Goal: Task Accomplishment & Management: Manage account settings

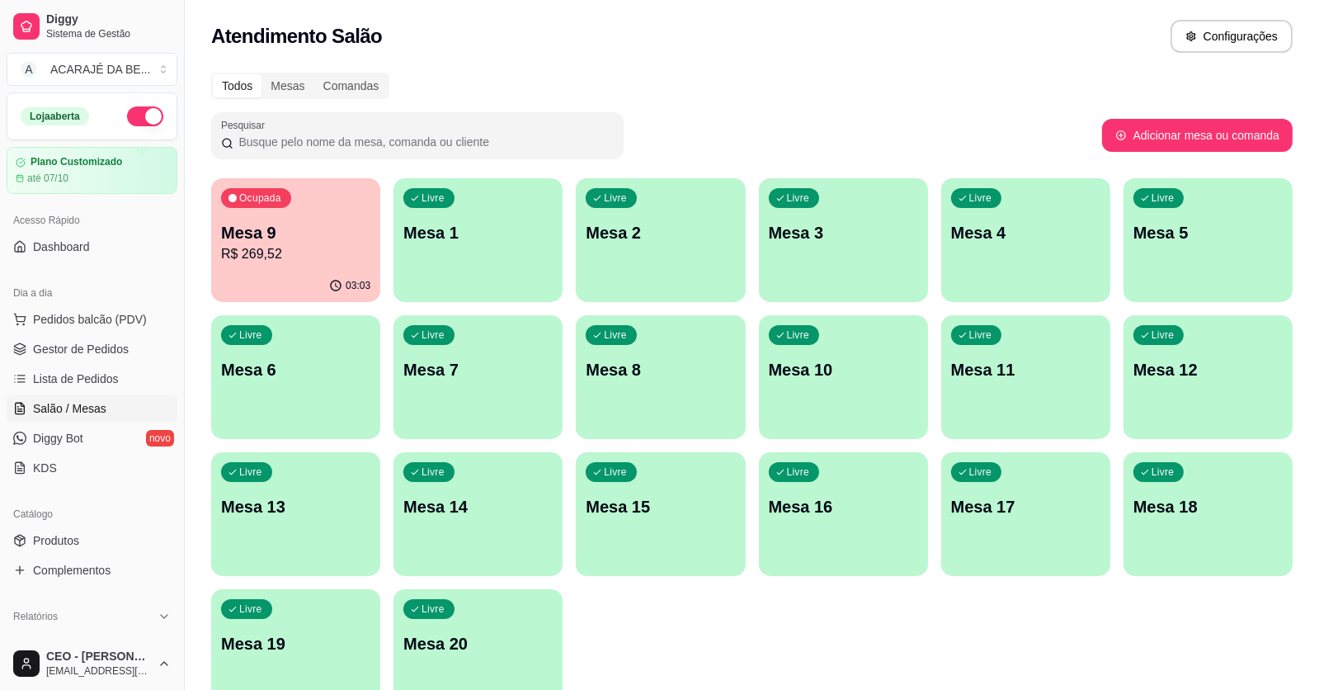
scroll to position [83, 0]
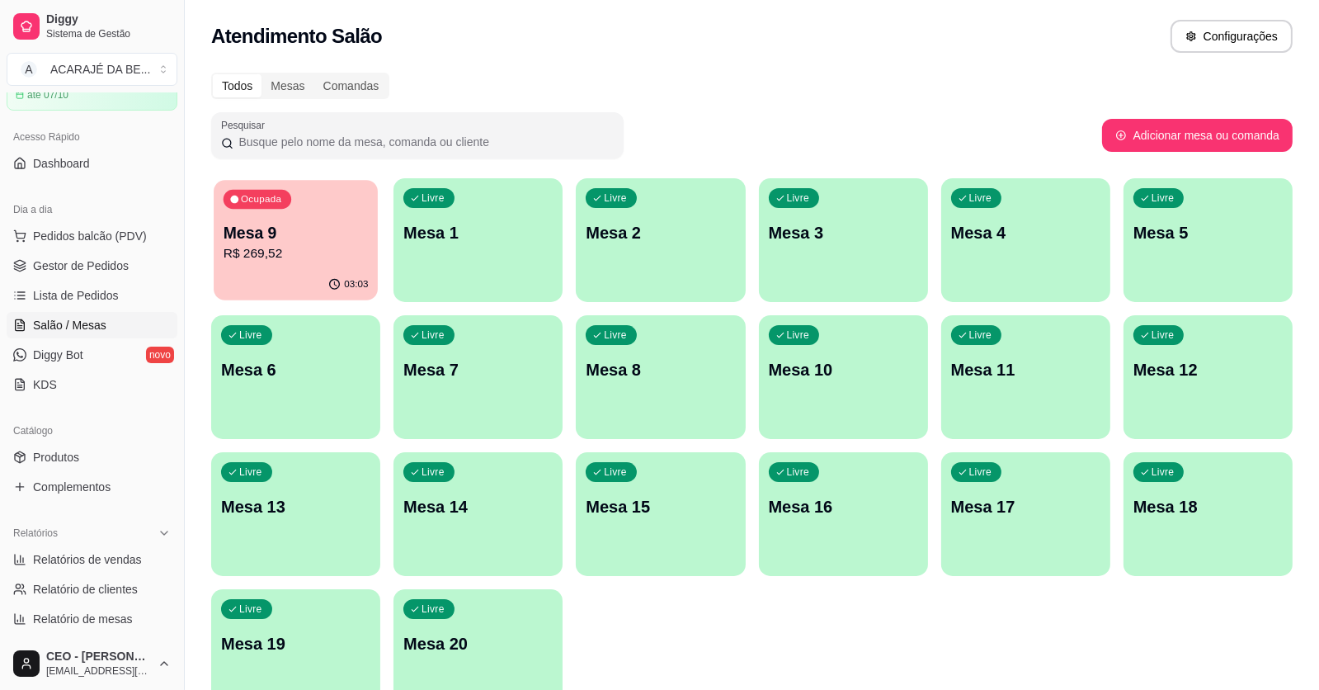
click at [326, 254] on p "R$ 269,52" at bounding box center [296, 253] width 145 height 19
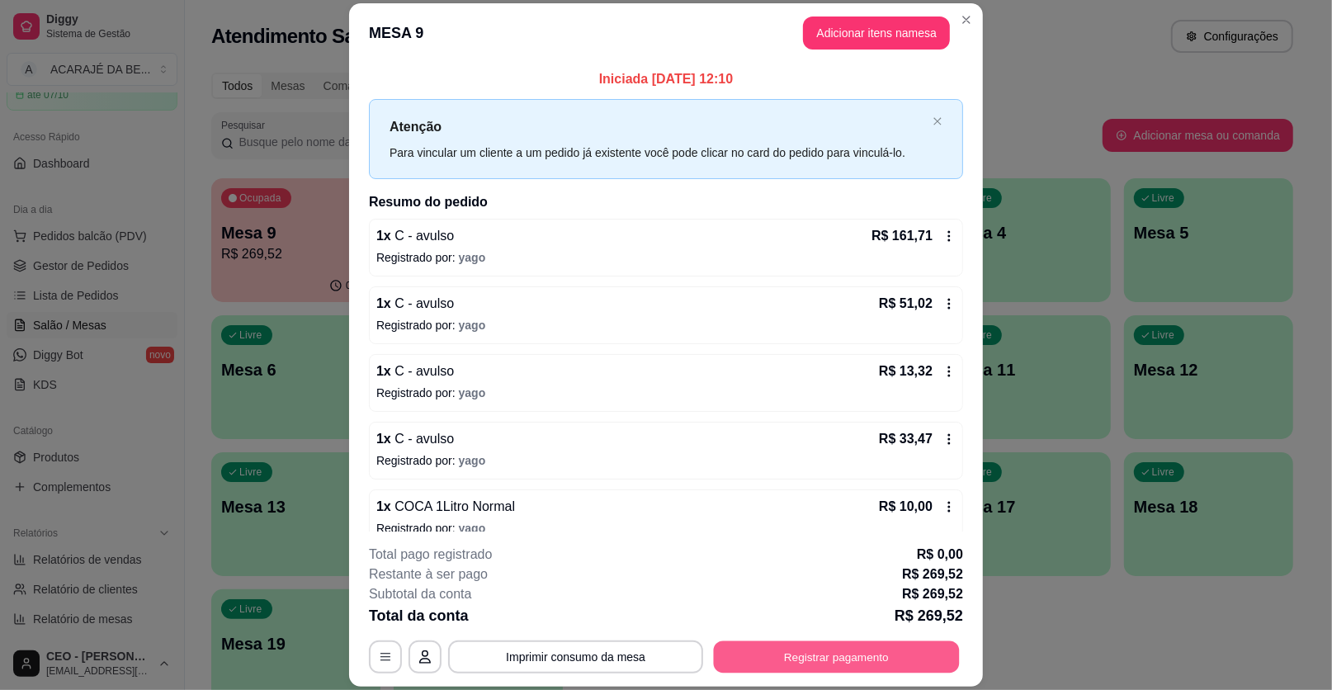
click at [856, 659] on button "Registrar pagamento" at bounding box center [837, 656] width 246 height 32
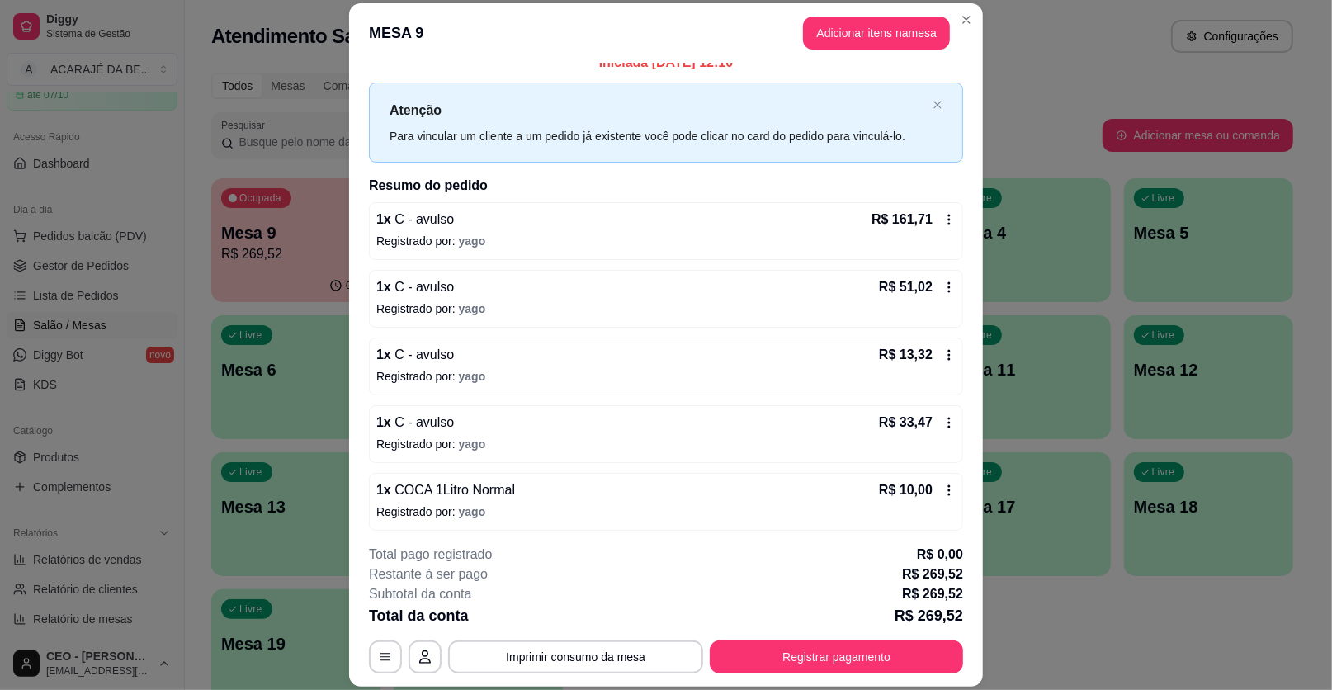
scroll to position [21, 0]
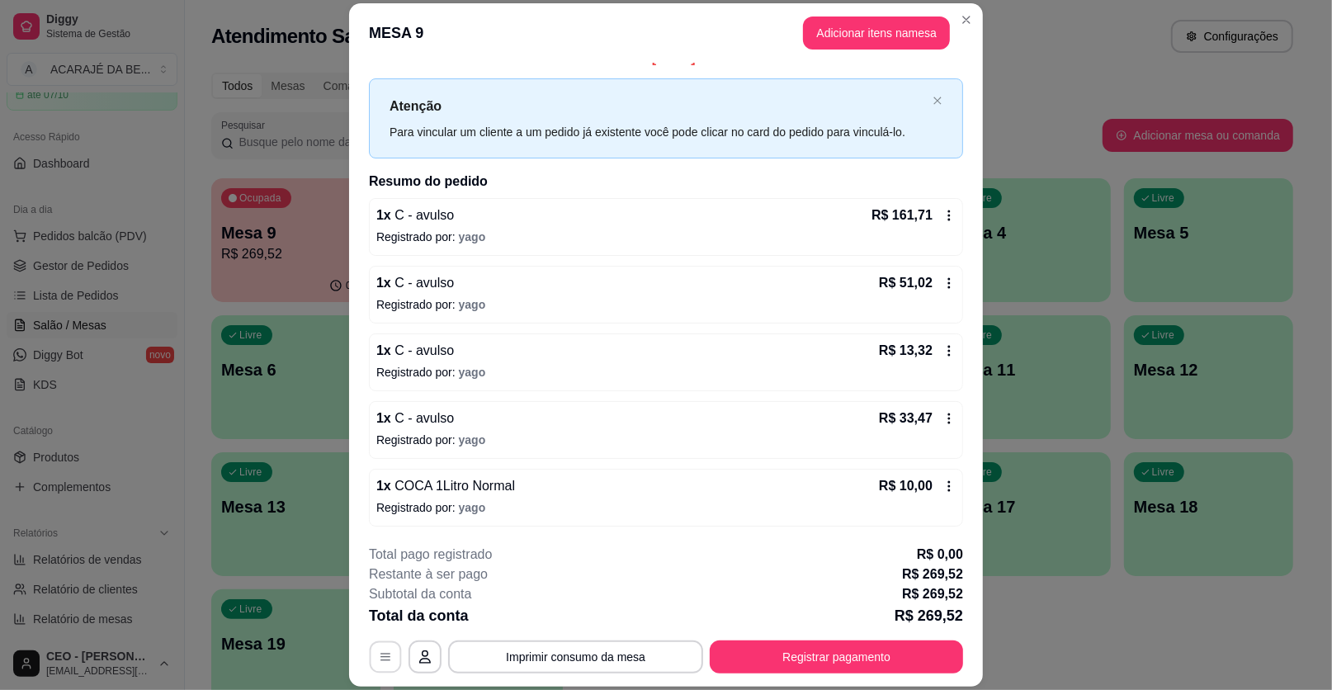
click at [373, 668] on button "button" at bounding box center [386, 656] width 32 height 32
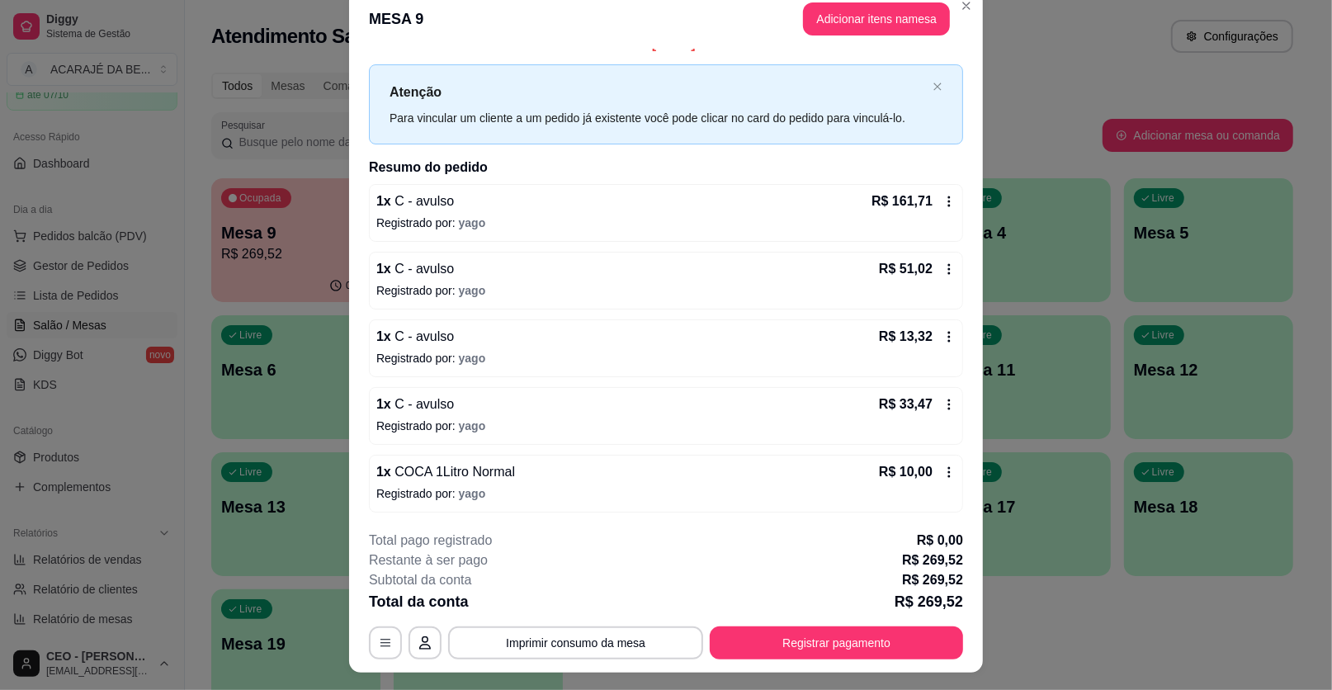
scroll to position [0, 0]
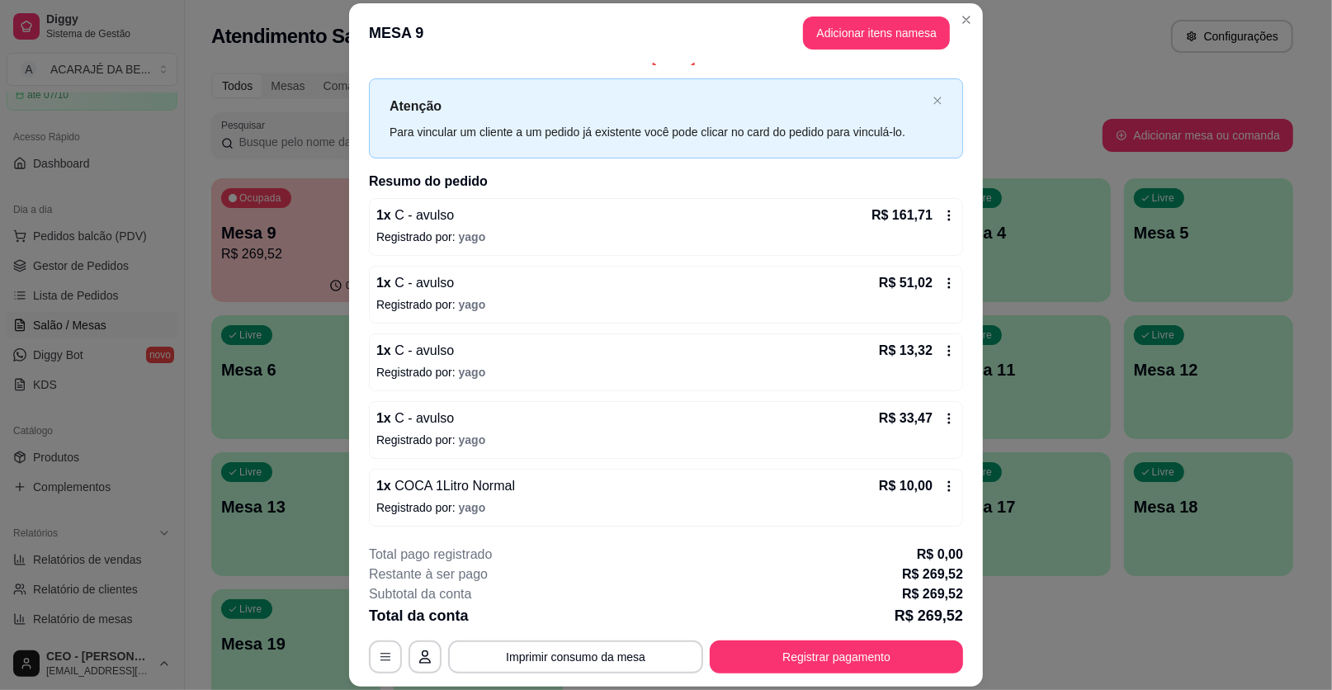
drag, startPoint x: 930, startPoint y: 212, endPoint x: 914, endPoint y: 229, distance: 22.8
click at [914, 229] on div "1 x C - avulso R$ 161,71 Registrado por: yago" at bounding box center [666, 227] width 594 height 58
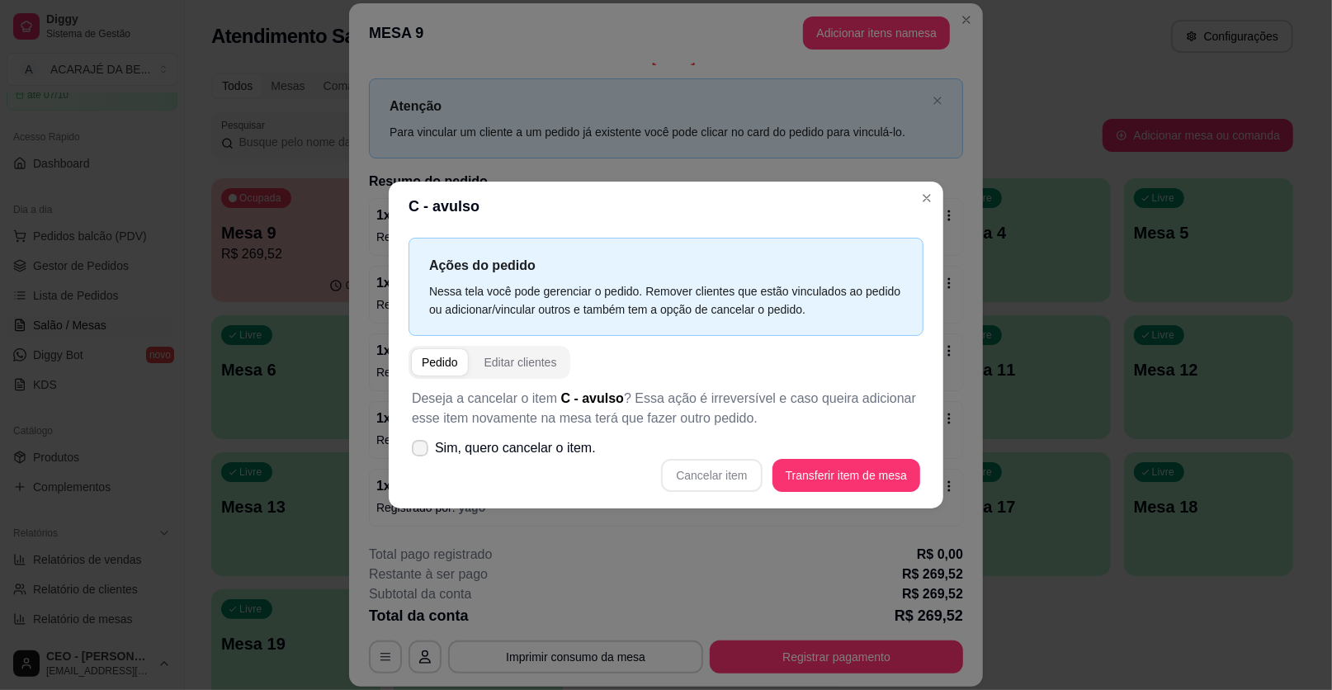
click at [419, 451] on icon at bounding box center [419, 448] width 13 height 10
click at [419, 451] on input "Sim, quero cancelar o item." at bounding box center [416, 456] width 11 height 11
checkbox input "true"
click at [749, 473] on button "Cancelar item" at bounding box center [711, 475] width 101 height 33
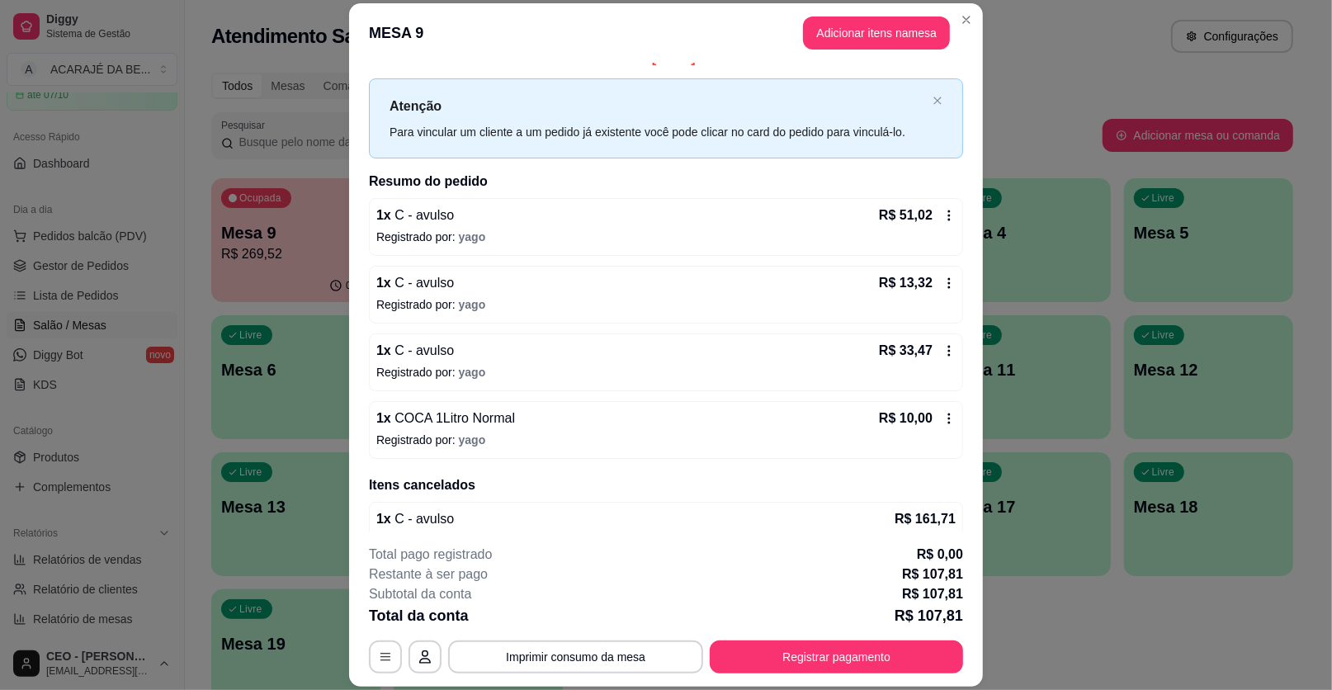
click at [942, 218] on icon at bounding box center [948, 215] width 13 height 13
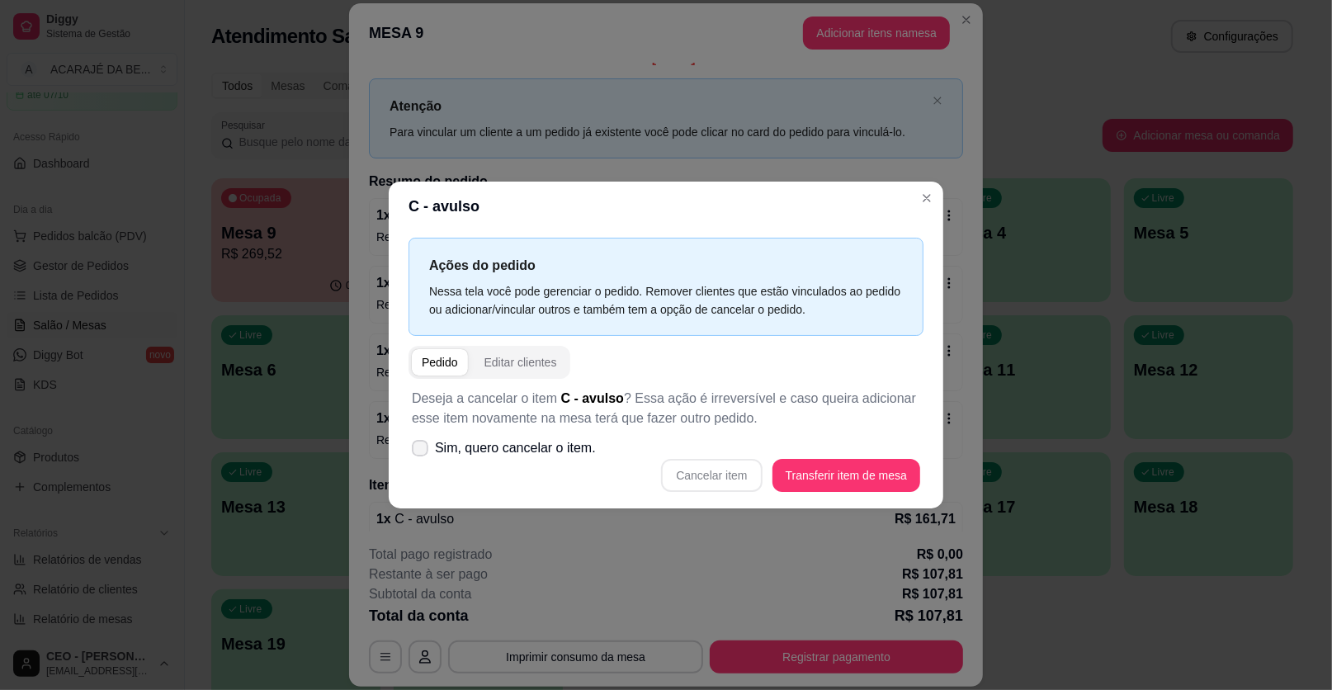
click at [422, 451] on icon at bounding box center [419, 448] width 13 height 10
click at [422, 451] on input "Sim, quero cancelar o item." at bounding box center [416, 456] width 11 height 11
checkbox input "true"
click at [724, 477] on button "Cancelar item" at bounding box center [711, 475] width 101 height 33
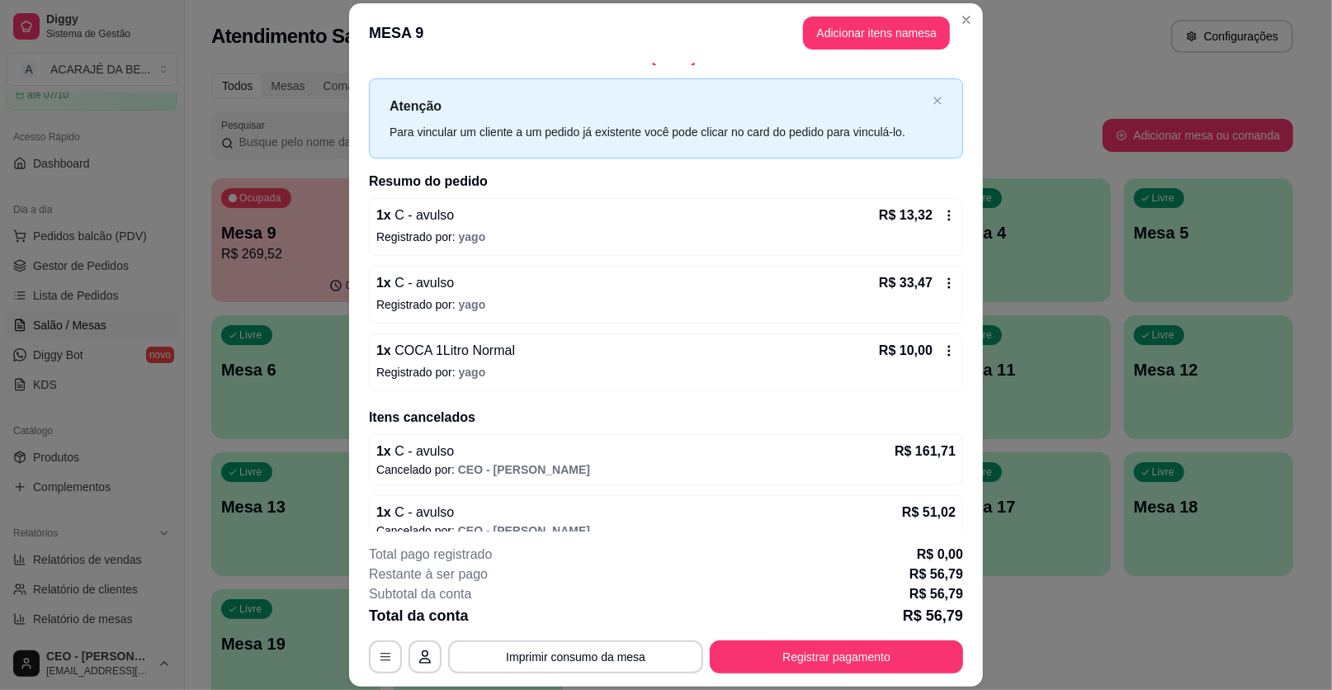
click at [948, 218] on icon at bounding box center [949, 215] width 2 height 11
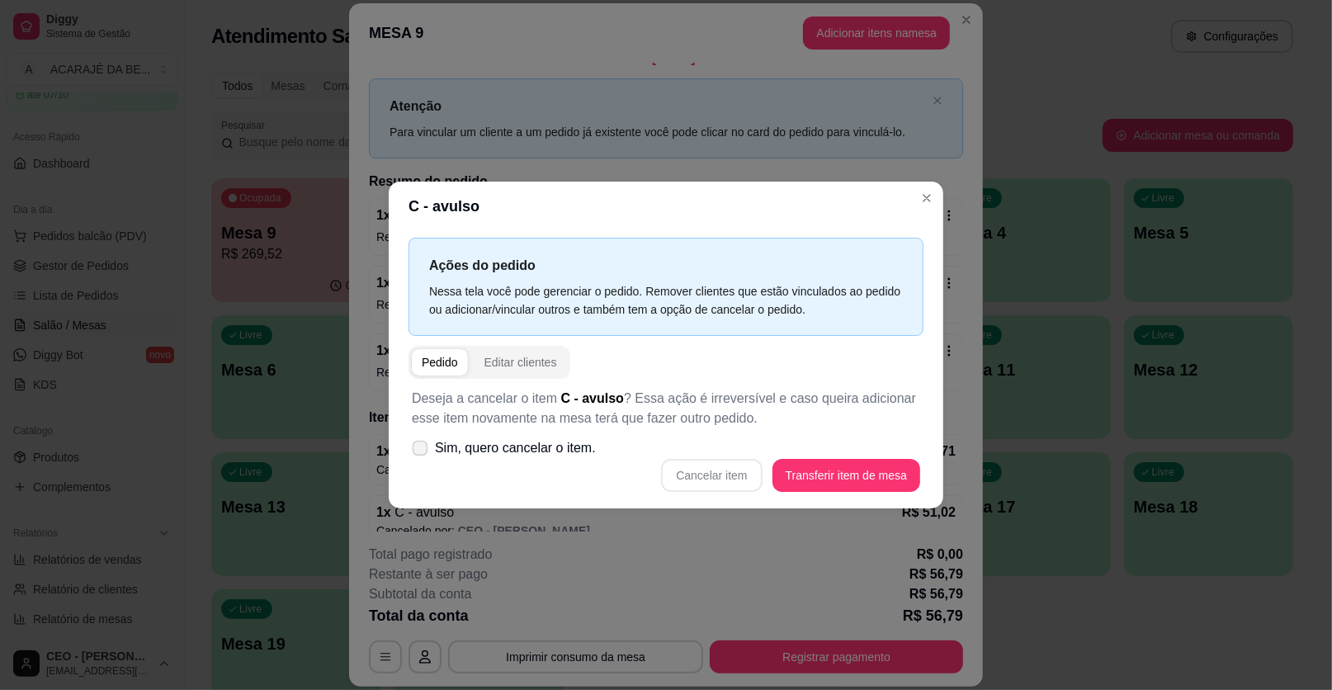
click at [414, 448] on icon at bounding box center [419, 447] width 12 height 9
click at [414, 451] on input "Sim, quero cancelar o item." at bounding box center [416, 456] width 11 height 11
checkbox input "true"
click at [709, 477] on button "Cancelar item" at bounding box center [712, 476] width 98 height 32
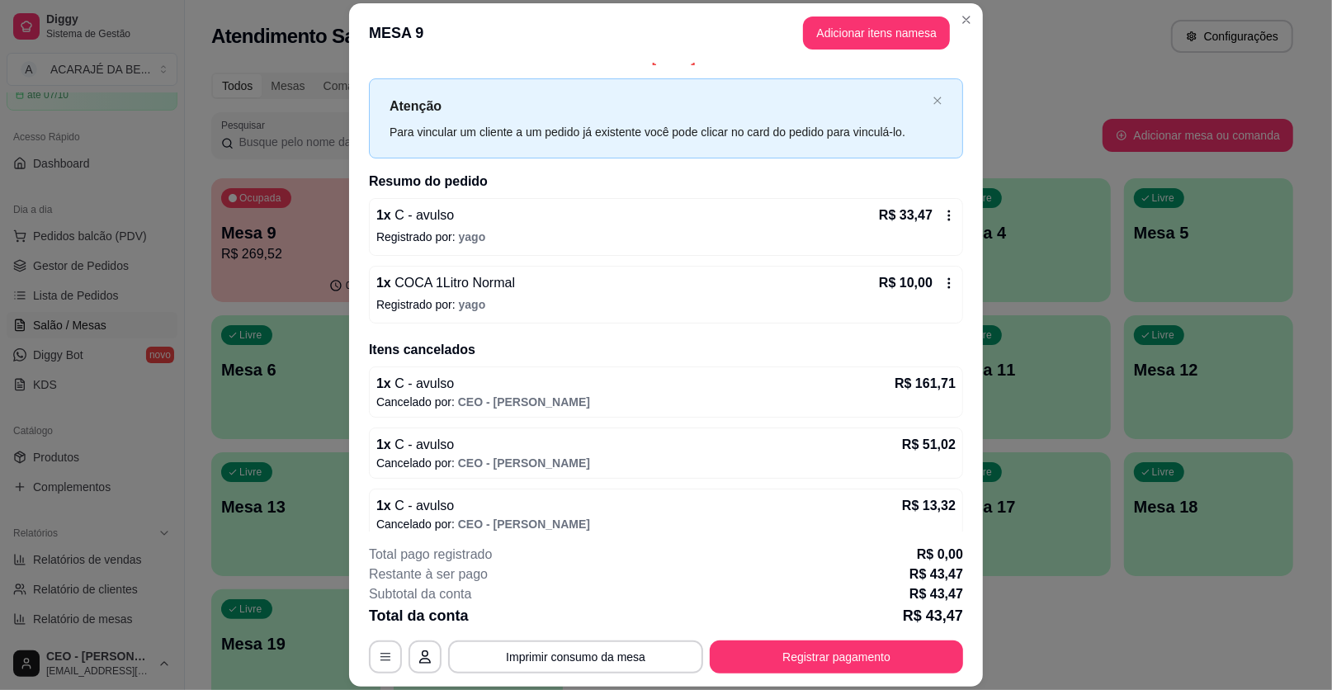
click at [942, 216] on icon at bounding box center [948, 215] width 13 height 13
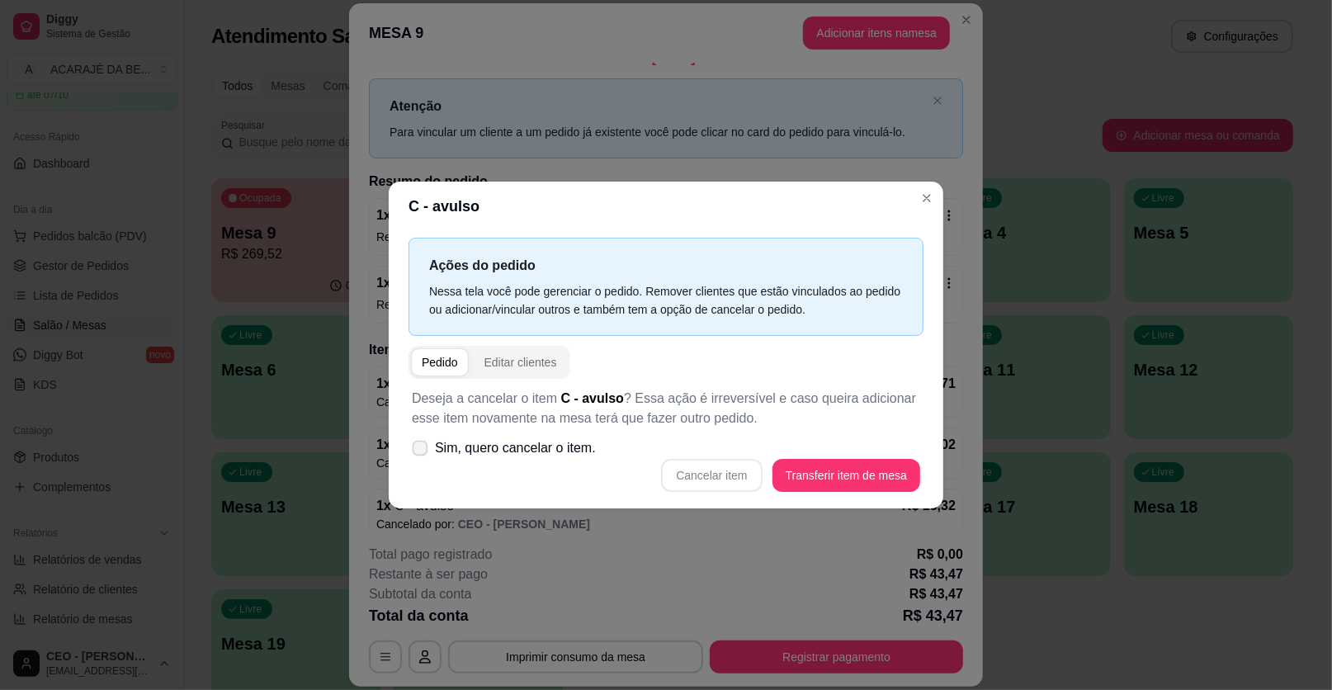
click at [422, 446] on icon at bounding box center [419, 447] width 12 height 9
click at [422, 451] on input "Sim, quero cancelar o item." at bounding box center [416, 456] width 11 height 11
checkbox input "true"
click at [705, 475] on button "Cancelar item" at bounding box center [712, 476] width 98 height 32
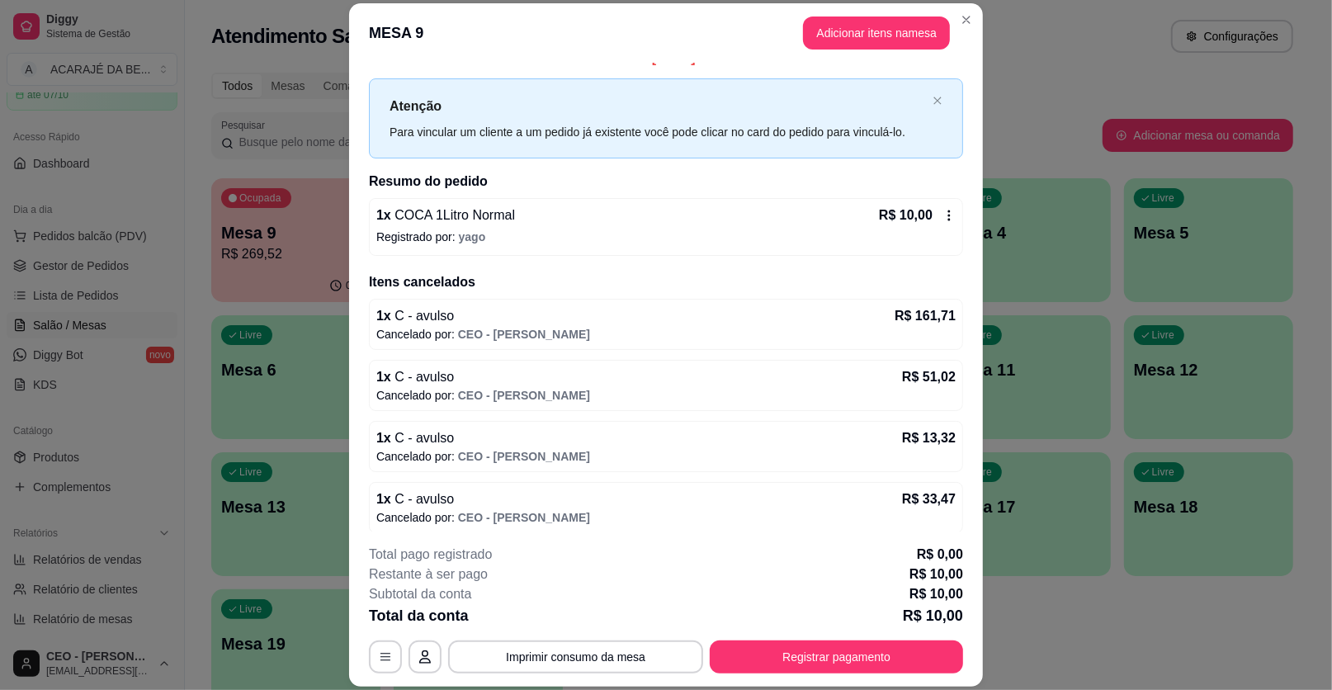
click at [942, 219] on icon at bounding box center [948, 215] width 13 height 13
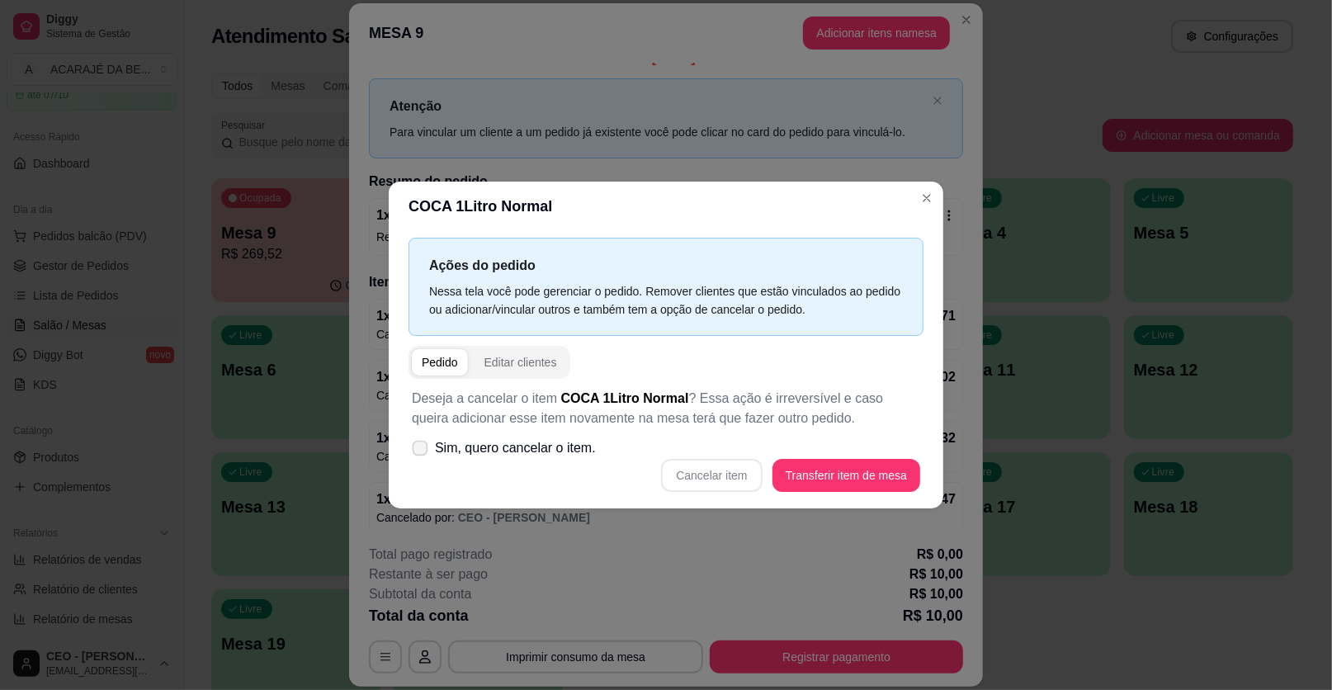
click at [421, 449] on icon at bounding box center [419, 447] width 12 height 9
click at [421, 451] on input "Sim, quero cancelar o item." at bounding box center [416, 456] width 11 height 11
checkbox input "true"
click at [720, 474] on button "Cancelar item" at bounding box center [712, 476] width 98 height 32
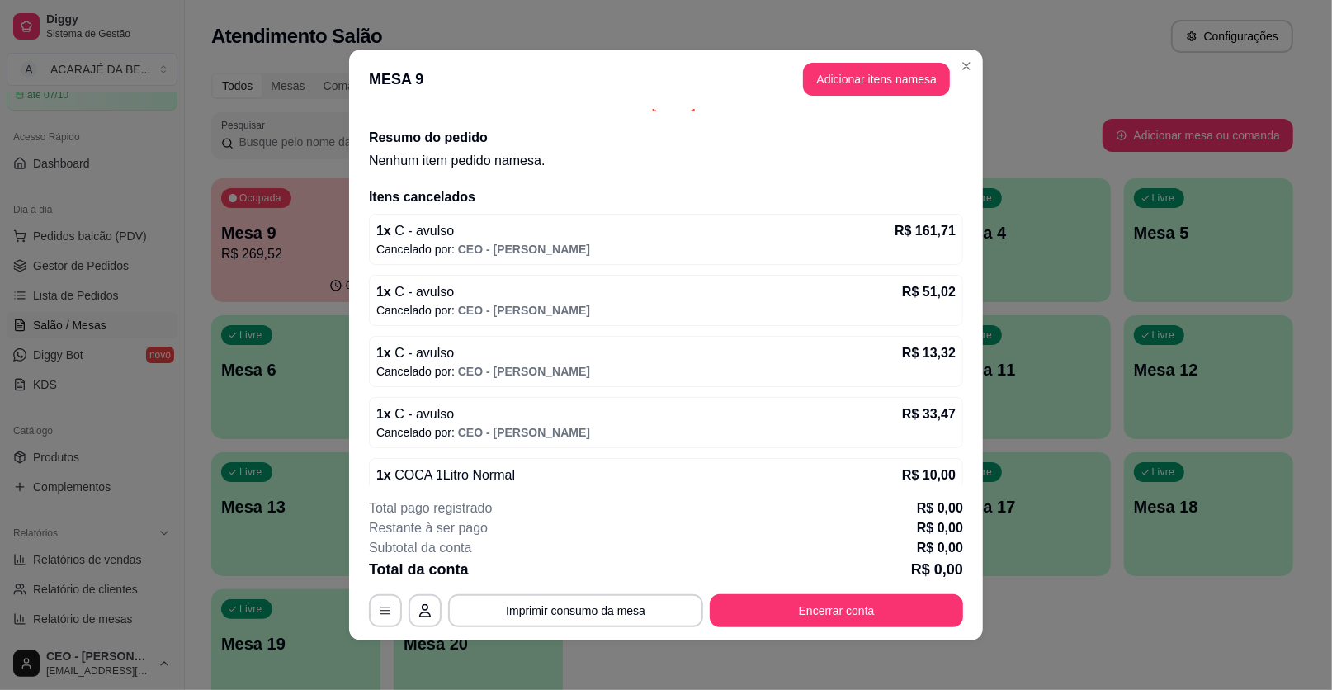
click at [927, 226] on p "R$ 161,71" at bounding box center [924, 231] width 61 height 20
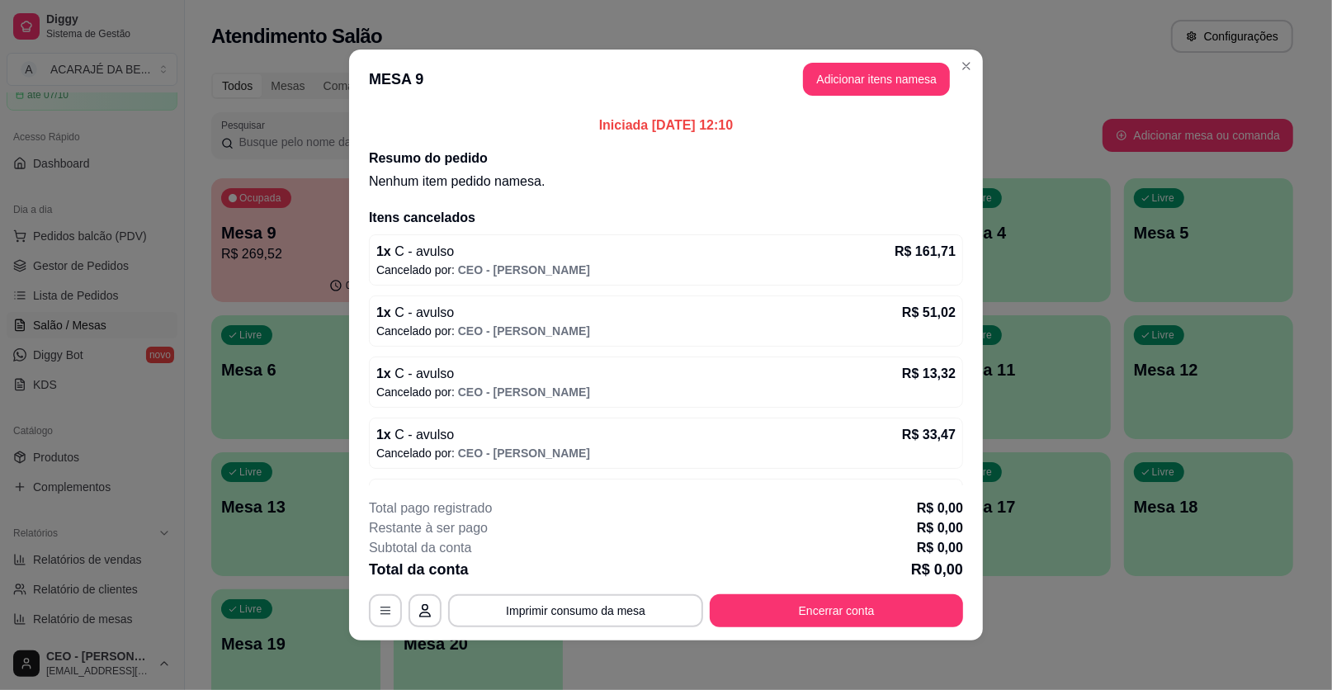
click at [937, 254] on div "1 x C - avulso R$ 161,71 Cancelado por: CEO - [PERSON_NAME]" at bounding box center [666, 259] width 594 height 51
click at [937, 450] on p "Cancelado por: CEO - [PERSON_NAME]" at bounding box center [665, 453] width 579 height 17
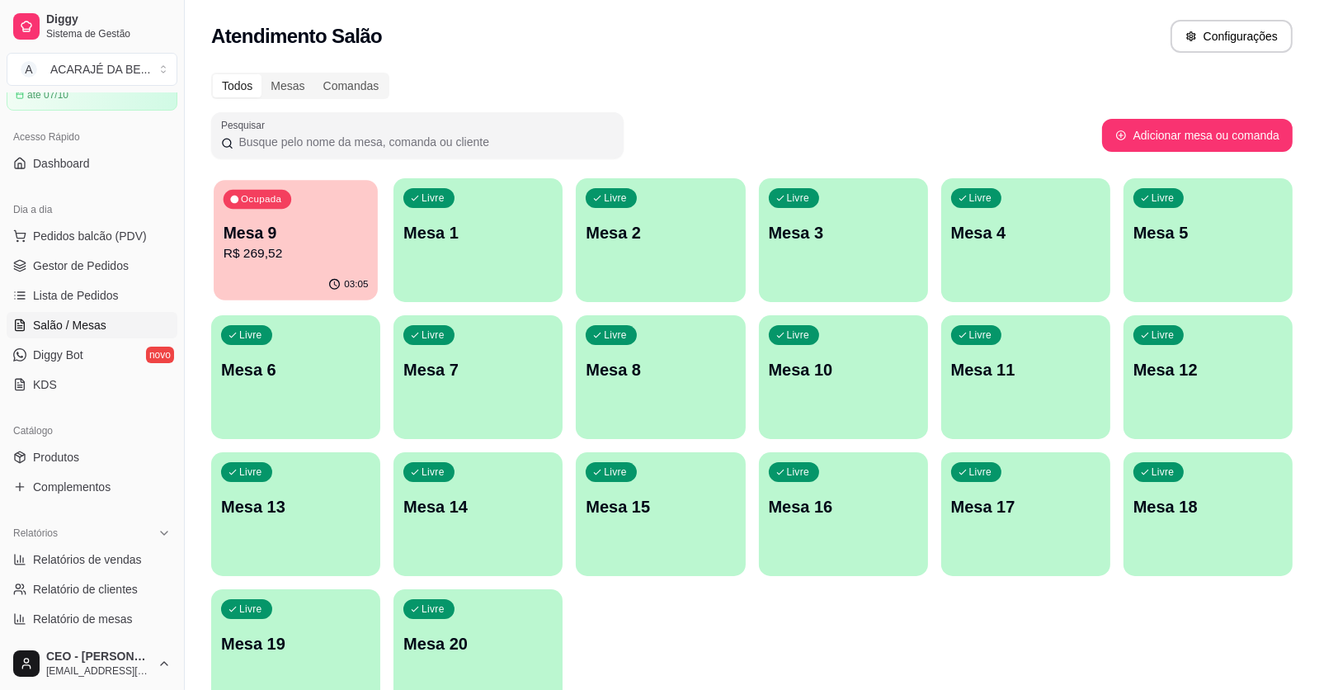
click at [311, 234] on p "Mesa 9" at bounding box center [296, 233] width 145 height 22
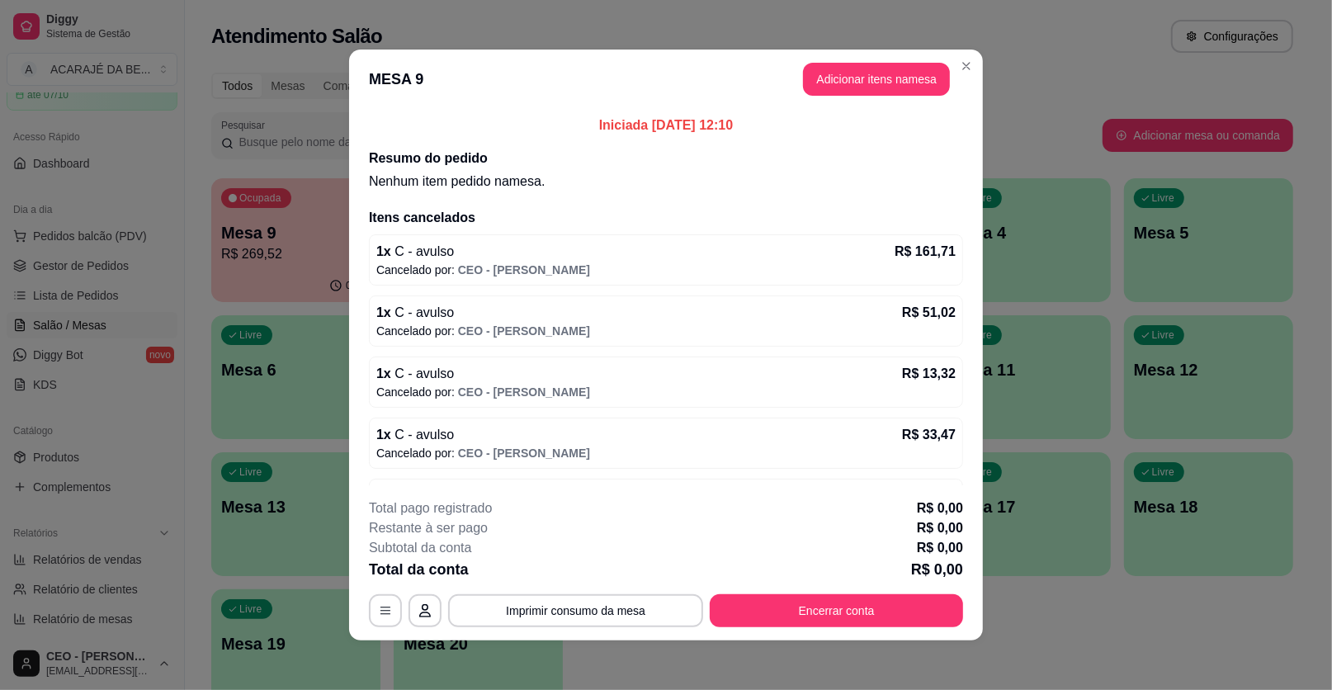
drag, startPoint x: 960, startPoint y: 278, endPoint x: 867, endPoint y: 217, distance: 110.8
click at [873, 217] on div "Iniciada [DATE] 12:10 Resumo do pedido Nenhum item pedido na mesa . Itens cance…" at bounding box center [666, 297] width 634 height 376
drag, startPoint x: 452, startPoint y: 269, endPoint x: 866, endPoint y: 302, distance: 415.5
click at [866, 301] on div "1 x C - avulso R$ 161,71 Cancelado por: CEO - [PERSON_NAME] 1 x C - avulso R$ 5…" at bounding box center [666, 381] width 594 height 295
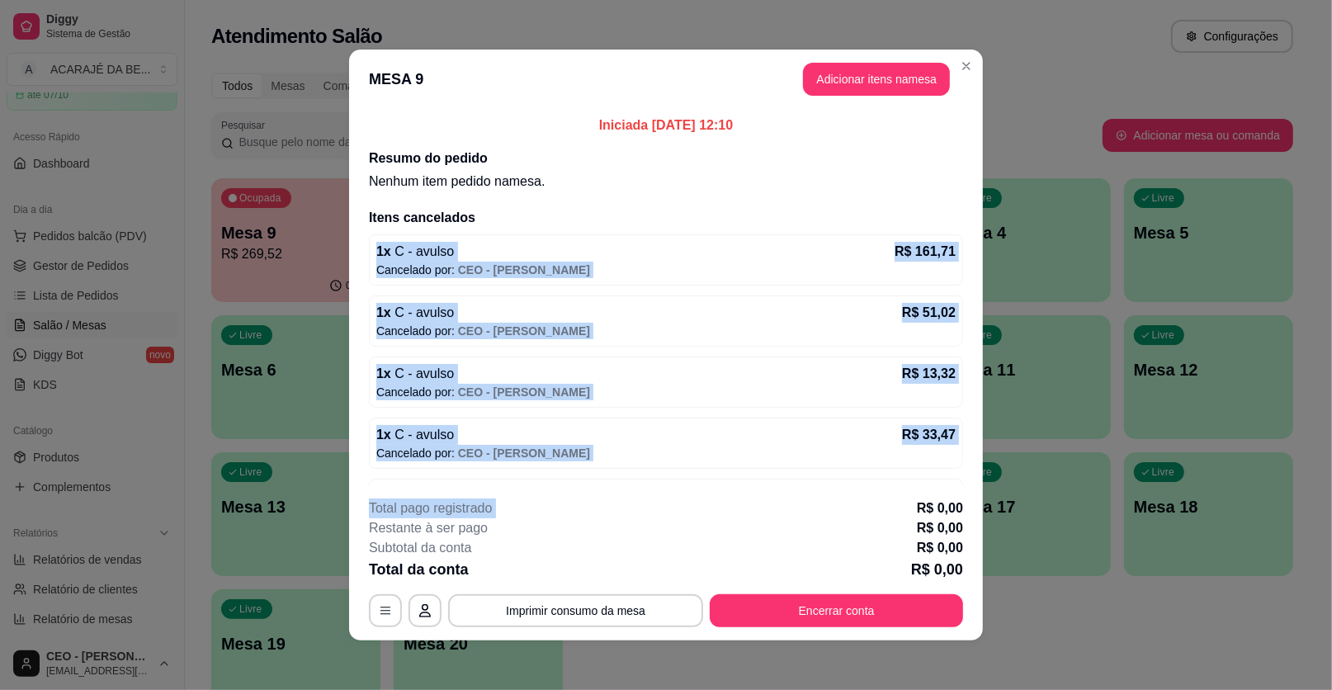
scroll to position [49, 0]
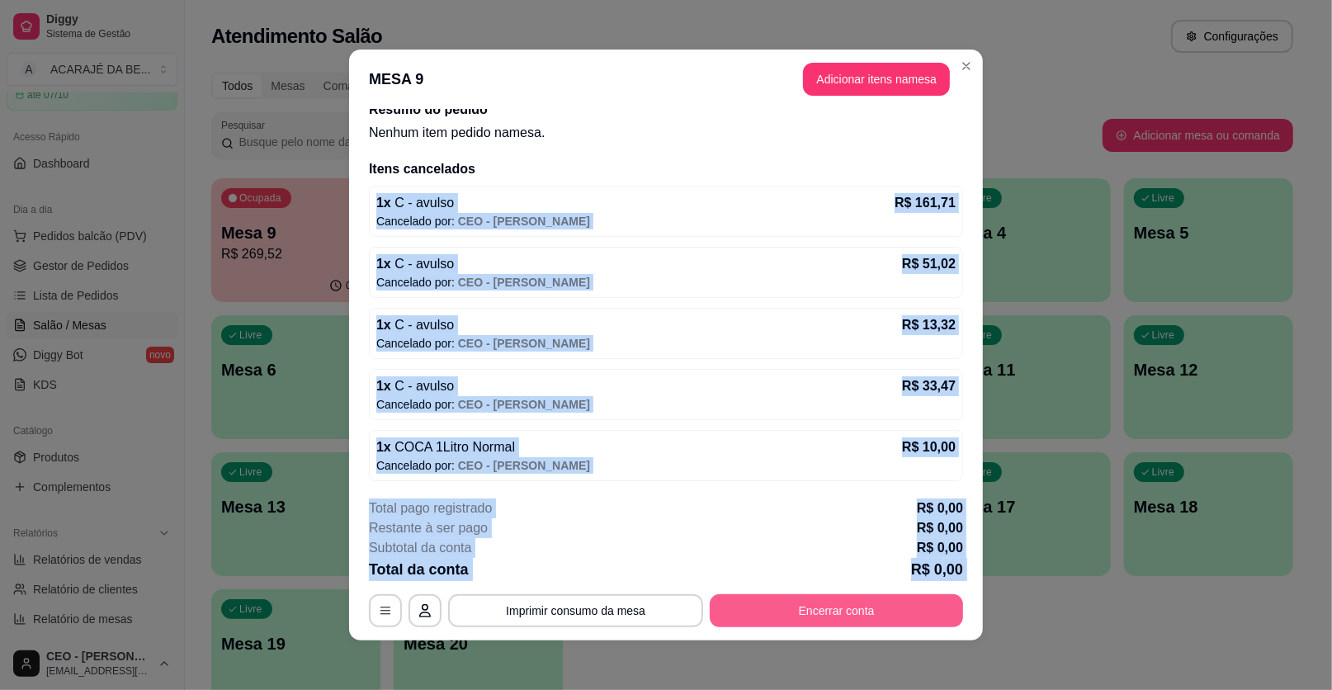
drag, startPoint x: 342, startPoint y: 260, endPoint x: 905, endPoint y: 600, distance: 657.4
click at [921, 614] on section "MESA 9 Adicionar itens na mesa Iniciada [DATE] 12:10 Resumo do pedido Nenhum it…" at bounding box center [666, 345] width 634 height 591
click at [829, 485] on footer "Total pago registrado R$ 0,00 Restante à ser pago R$ 0,00 Subtotal da conta R$ …" at bounding box center [666, 562] width 634 height 155
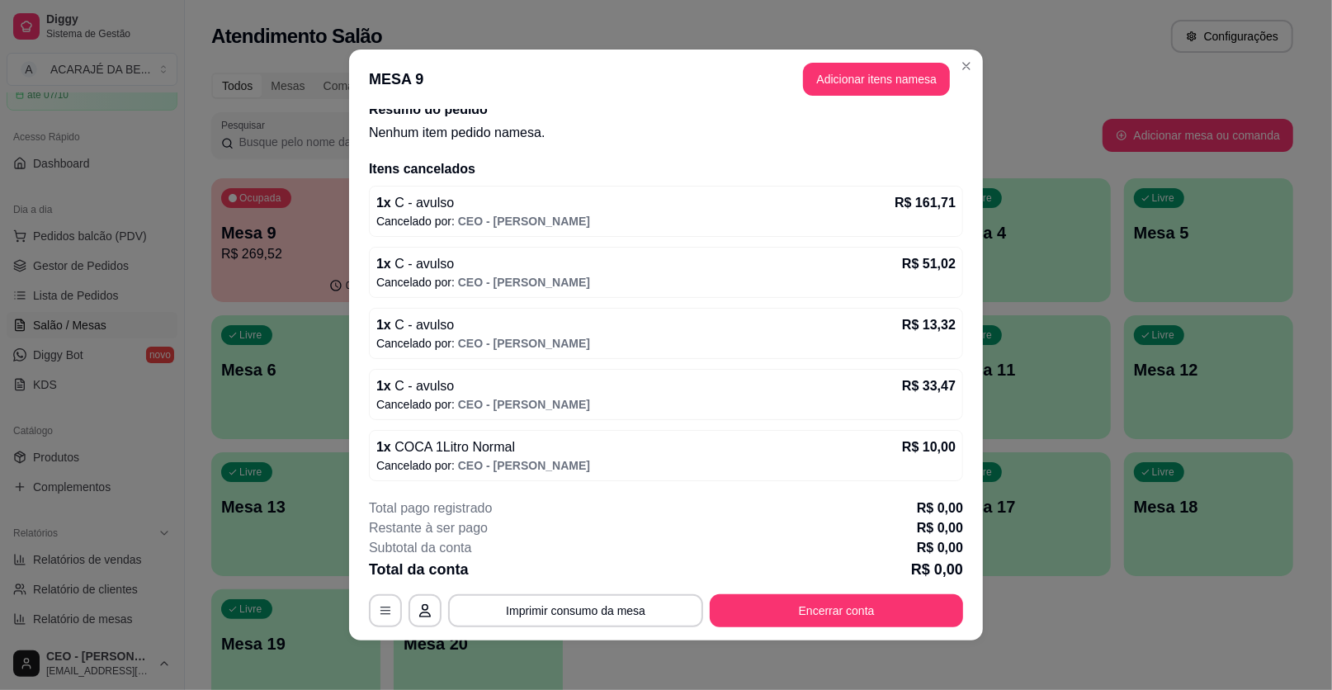
drag, startPoint x: 816, startPoint y: 487, endPoint x: 712, endPoint y: 216, distance: 289.9
click at [712, 216] on p "Cancelado por: CEO - [PERSON_NAME]" at bounding box center [665, 221] width 579 height 17
drag, startPoint x: 702, startPoint y: 216, endPoint x: 820, endPoint y: 547, distance: 351.3
click at [817, 554] on div "Total pago registrado R$ 0,00 Restante à ser pago R$ 0,00 Subtotal da conta R$ …" at bounding box center [666, 562] width 594 height 129
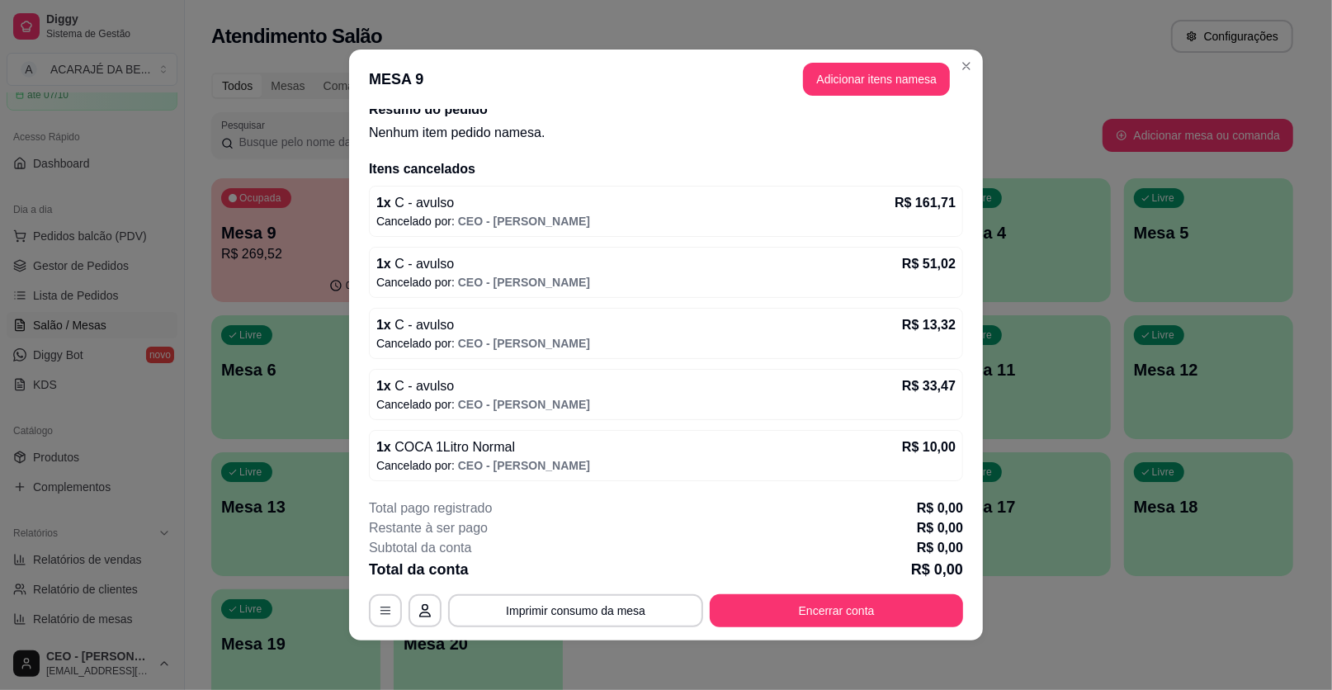
drag, startPoint x: 944, startPoint y: 147, endPoint x: 918, endPoint y: 244, distance: 100.7
click at [921, 216] on div "Iniciada [DATE] 12:10 Resumo do pedido Nenhum item pedido na mesa . Itens cance…" at bounding box center [666, 297] width 634 height 376
click at [918, 244] on div "1 x C - avulso R$ 161,71 Cancelado por: CEO - [PERSON_NAME] 1 x C - avulso R$ 5…" at bounding box center [666, 333] width 594 height 295
click at [919, 225] on p "Cancelado por: CEO - [PERSON_NAME]" at bounding box center [665, 221] width 579 height 17
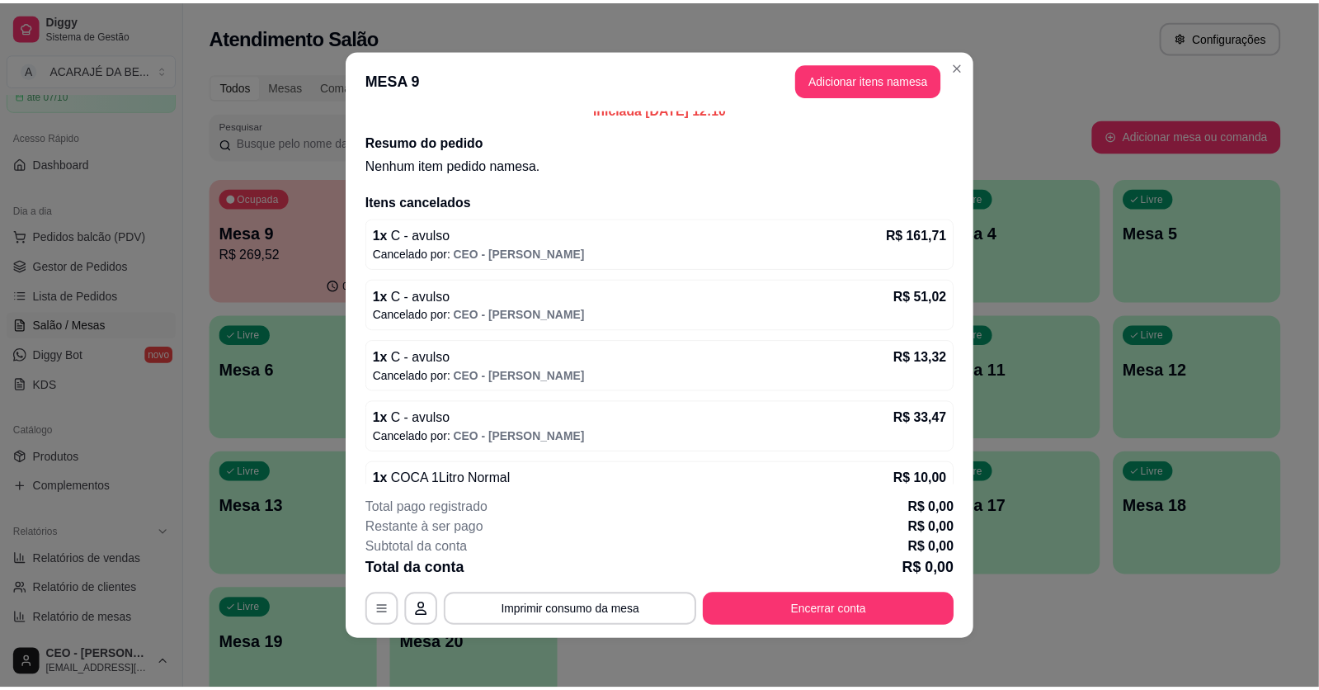
scroll to position [0, 0]
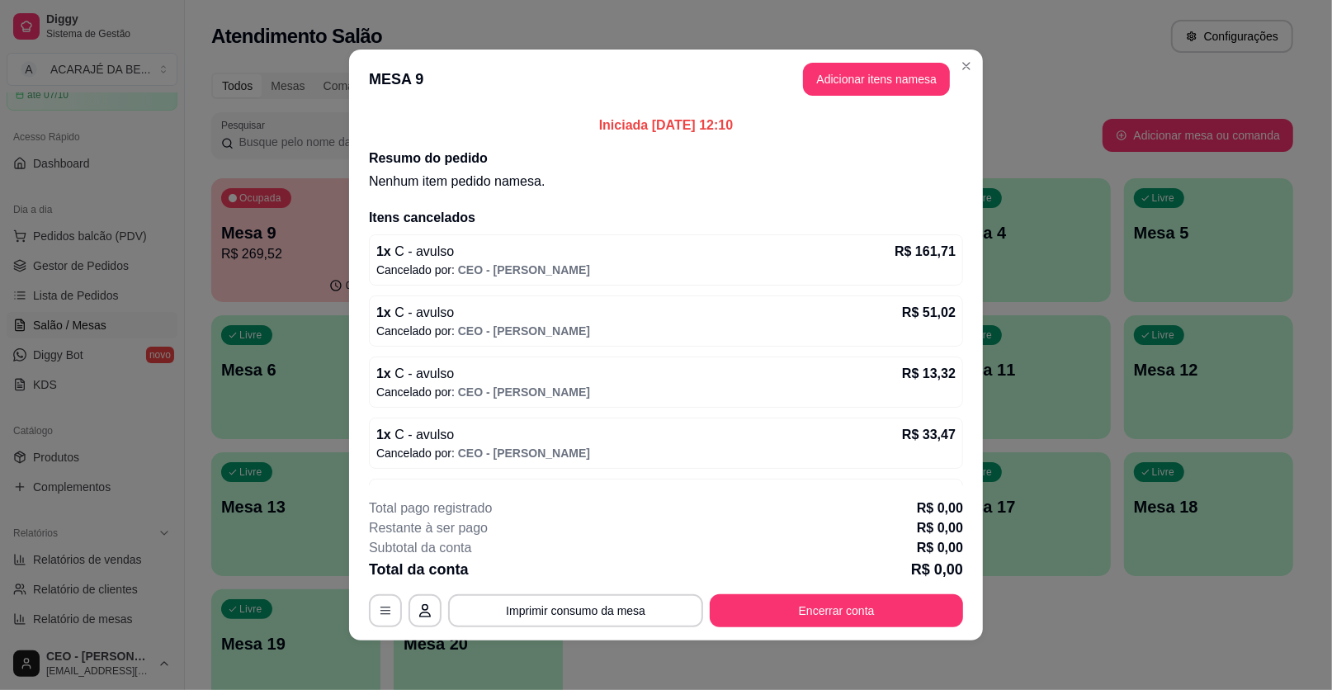
click at [937, 273] on div "1 x C - avulso R$ 161,71 Cancelado por: CEO - [PERSON_NAME]" at bounding box center [666, 259] width 594 height 51
click at [799, 612] on button "Encerrar conta" at bounding box center [836, 610] width 253 height 33
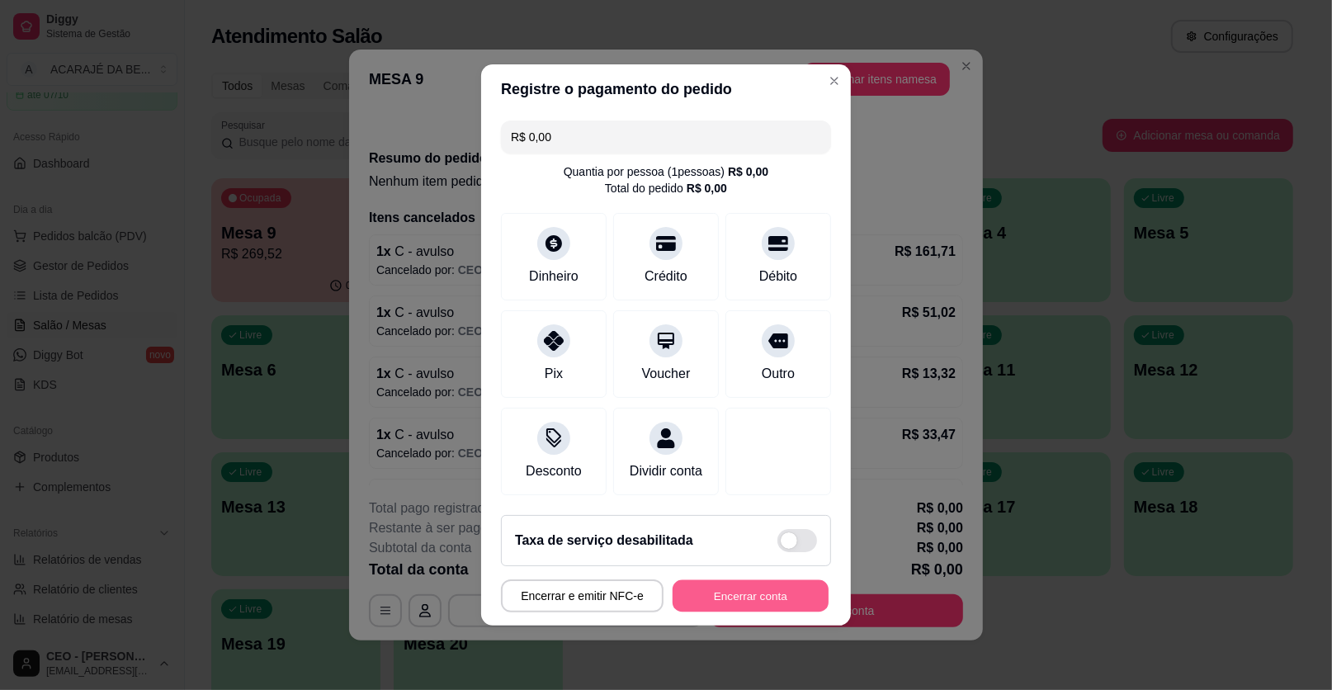
click at [720, 587] on button "Encerrar conta" at bounding box center [750, 596] width 156 height 32
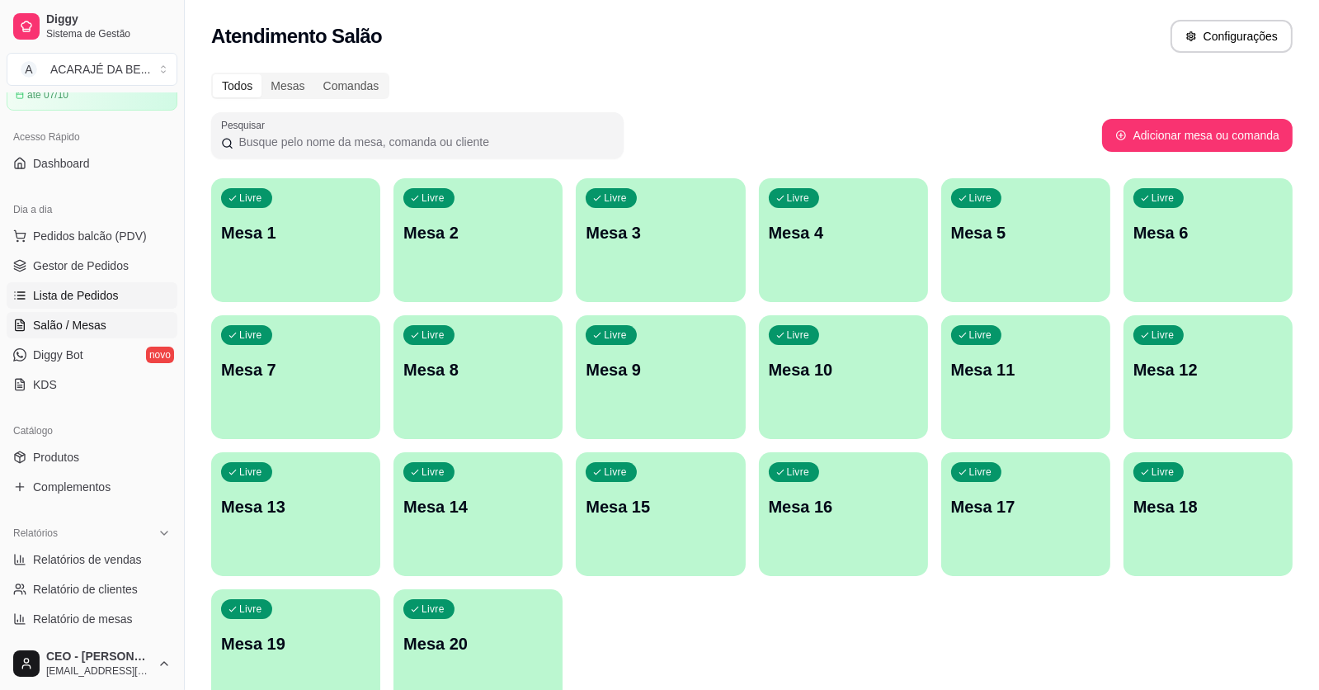
click at [98, 301] on span "Lista de Pedidos" at bounding box center [76, 295] width 86 height 17
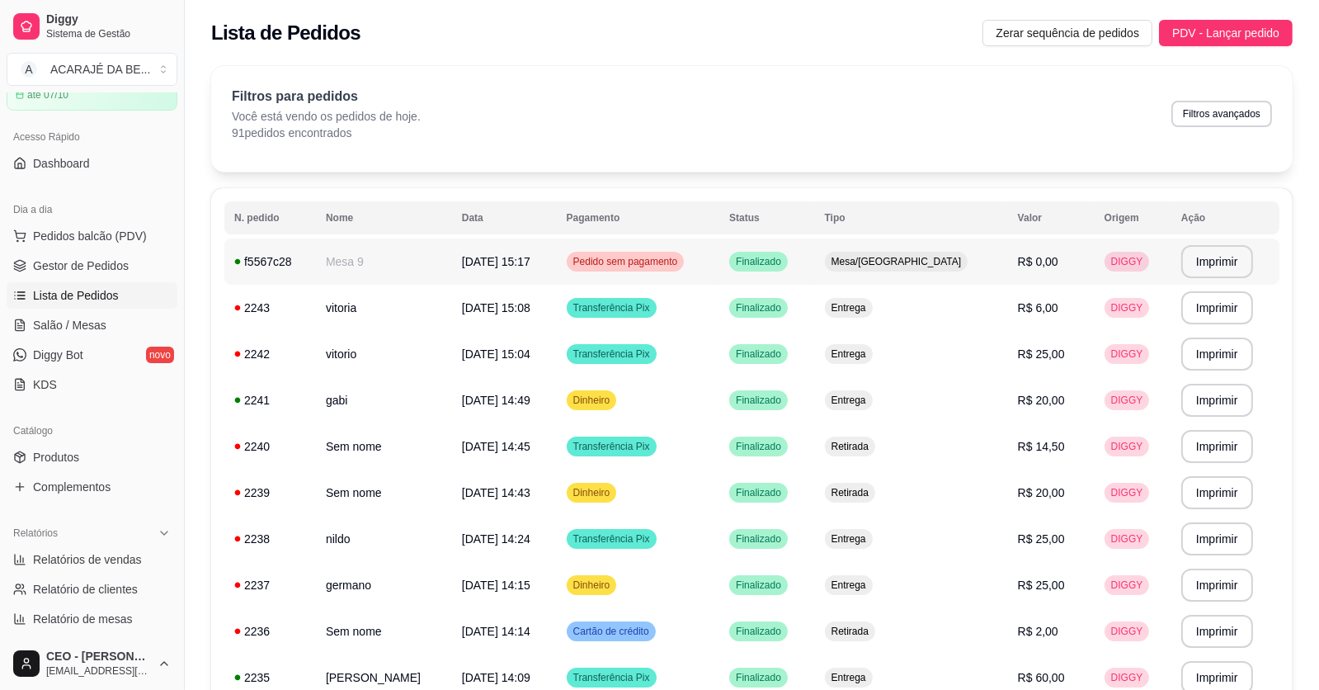
click at [548, 264] on td "[DATE] 15:17" at bounding box center [504, 261] width 105 height 46
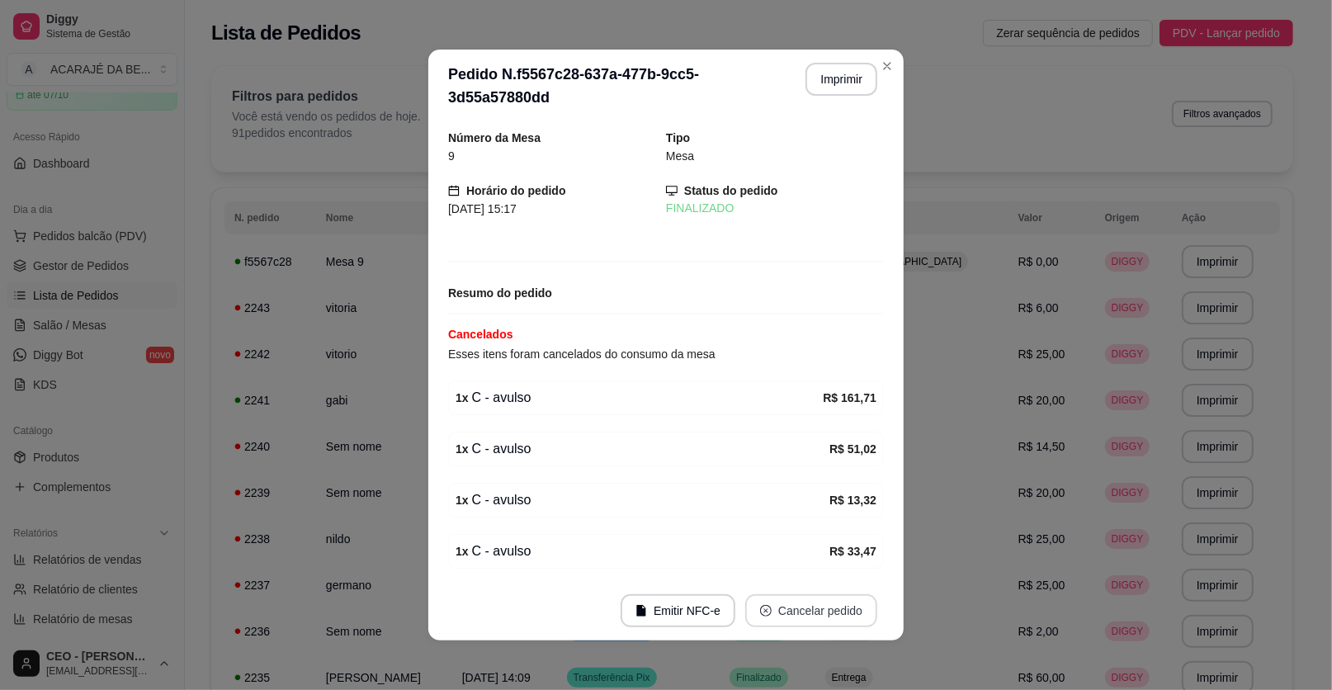
click at [803, 616] on button "Cancelar pedido" at bounding box center [811, 610] width 132 height 33
click at [769, 612] on button "Cancelar pedido" at bounding box center [811, 611] width 128 height 32
click at [856, 564] on button "Sim" at bounding box center [851, 570] width 64 height 32
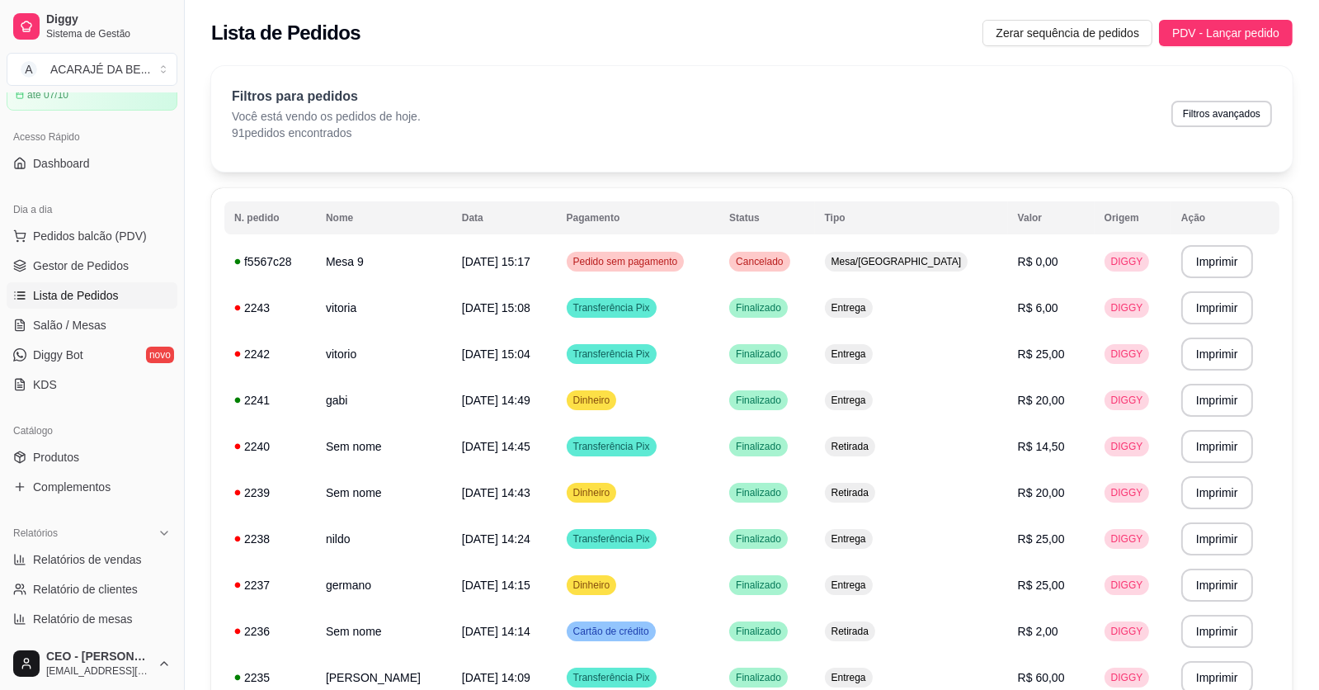
click at [97, 295] on span "Lista de Pedidos" at bounding box center [76, 295] width 86 height 17
click at [104, 267] on span "Gestor de Pedidos" at bounding box center [81, 265] width 96 height 17
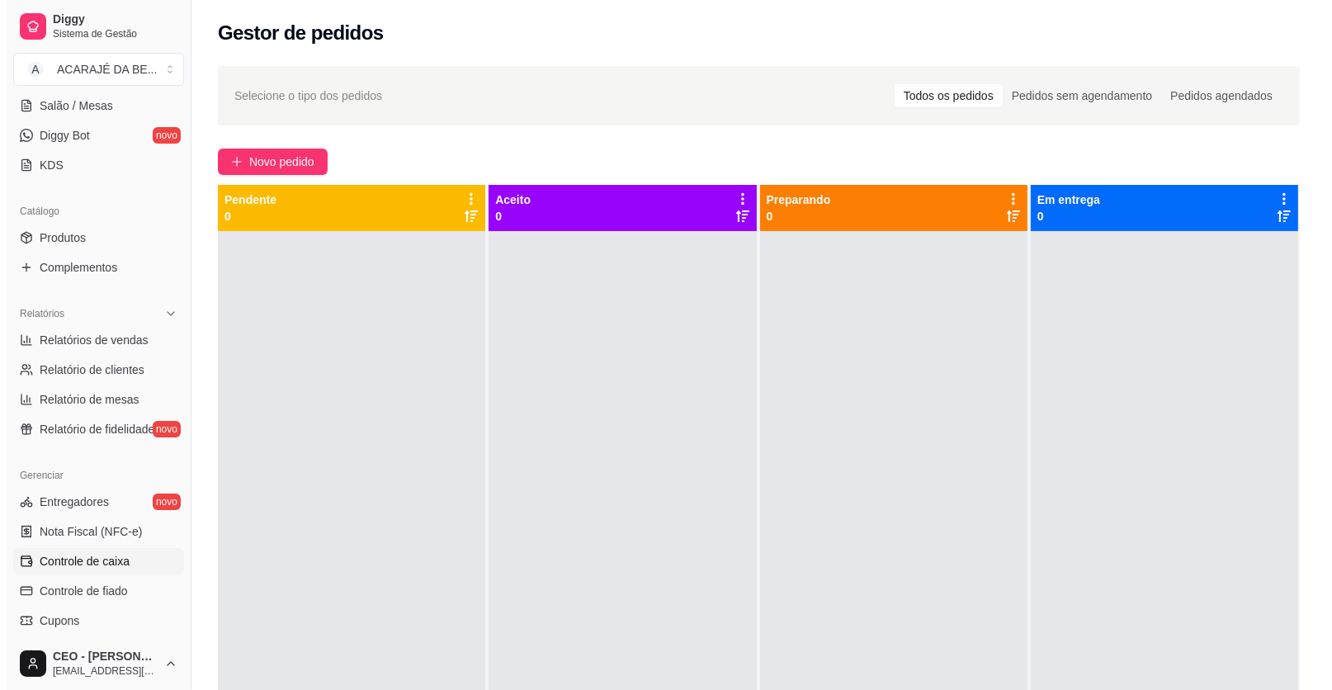
scroll to position [331, 0]
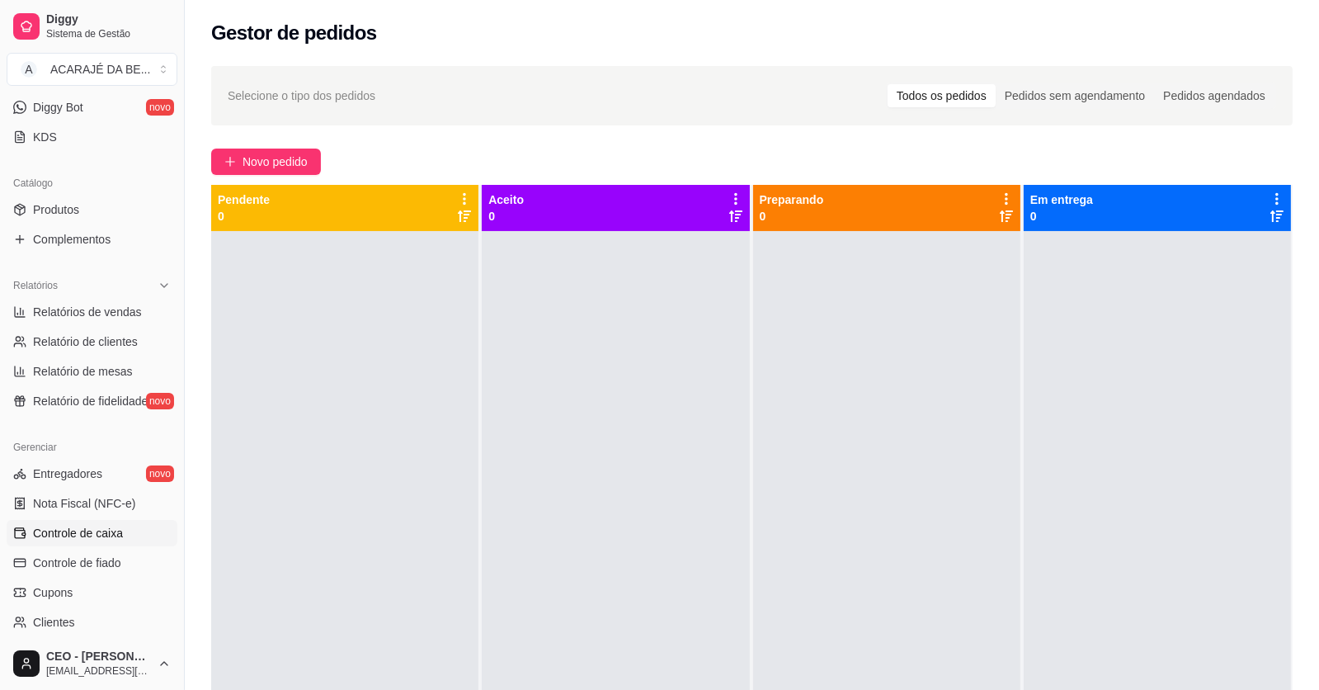
click at [64, 533] on span "Controle de caixa" at bounding box center [78, 533] width 90 height 17
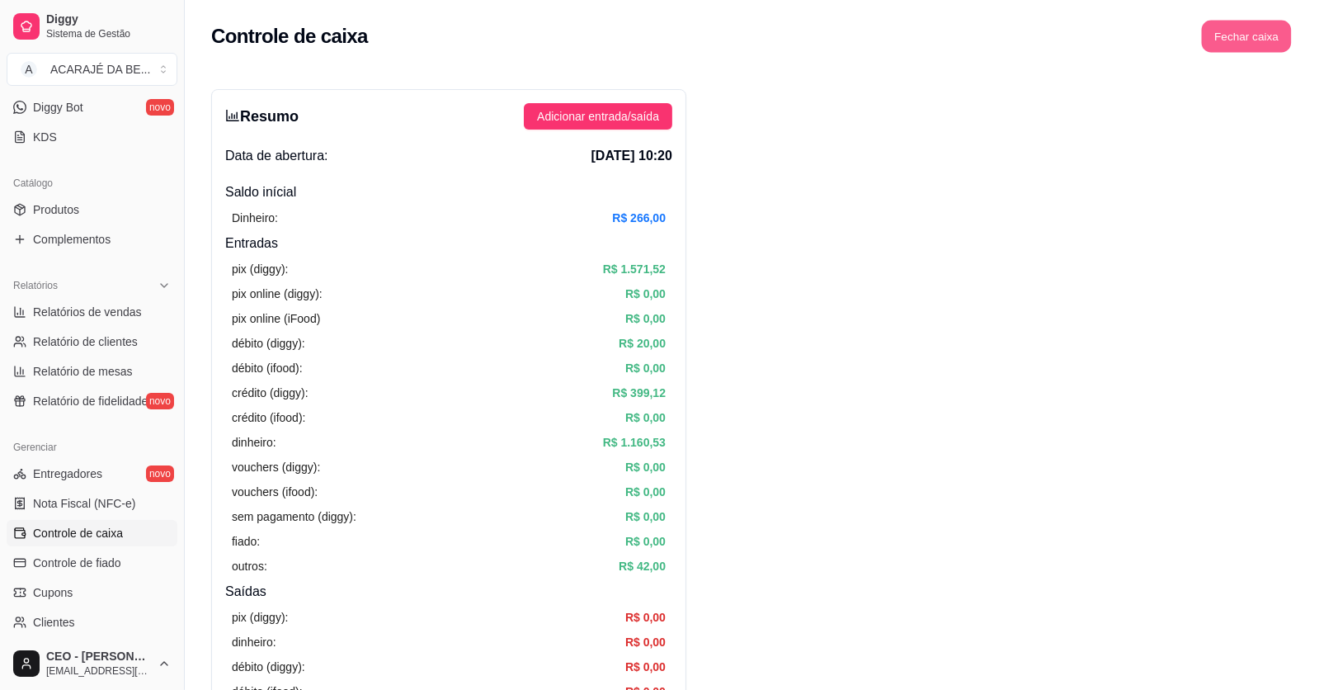
click at [1280, 29] on button "Fechar caixa" at bounding box center [1247, 37] width 90 height 32
click at [1267, 38] on button "Fechar caixa" at bounding box center [1247, 37] width 90 height 32
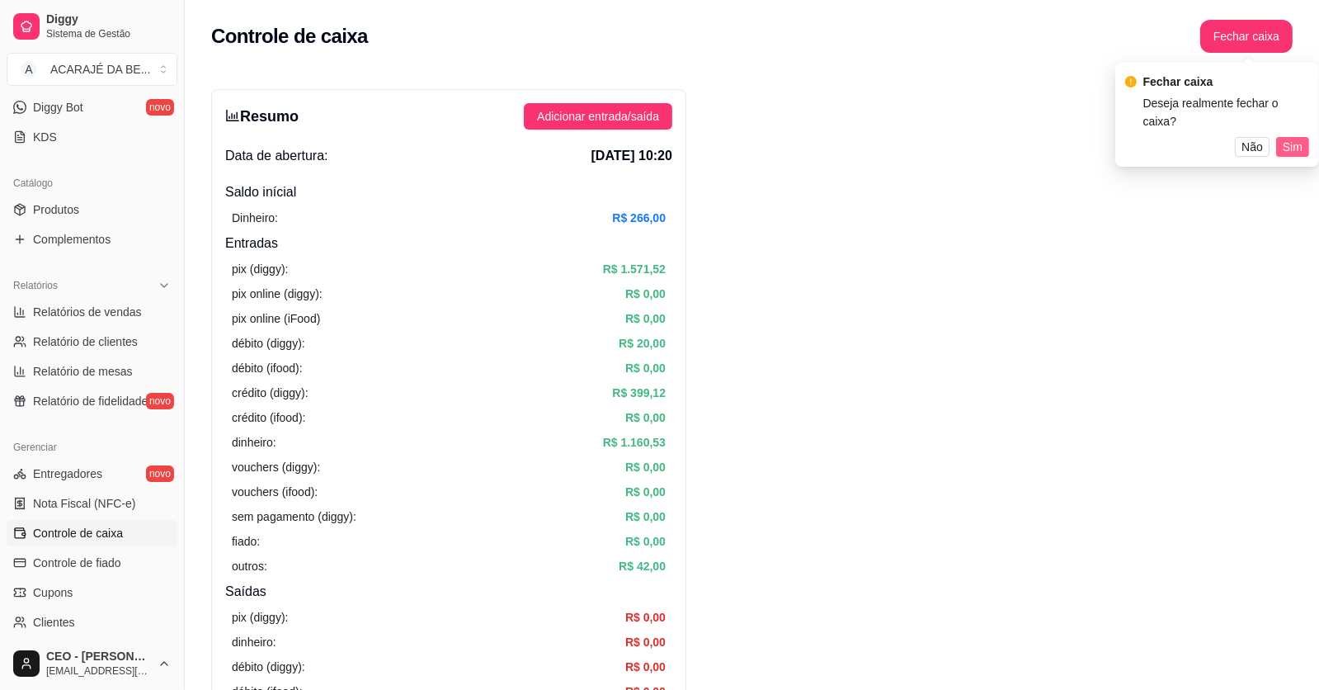
click at [1302, 138] on span "Sim" at bounding box center [1293, 147] width 20 height 18
